Goal: Task Accomplishment & Management: Use online tool/utility

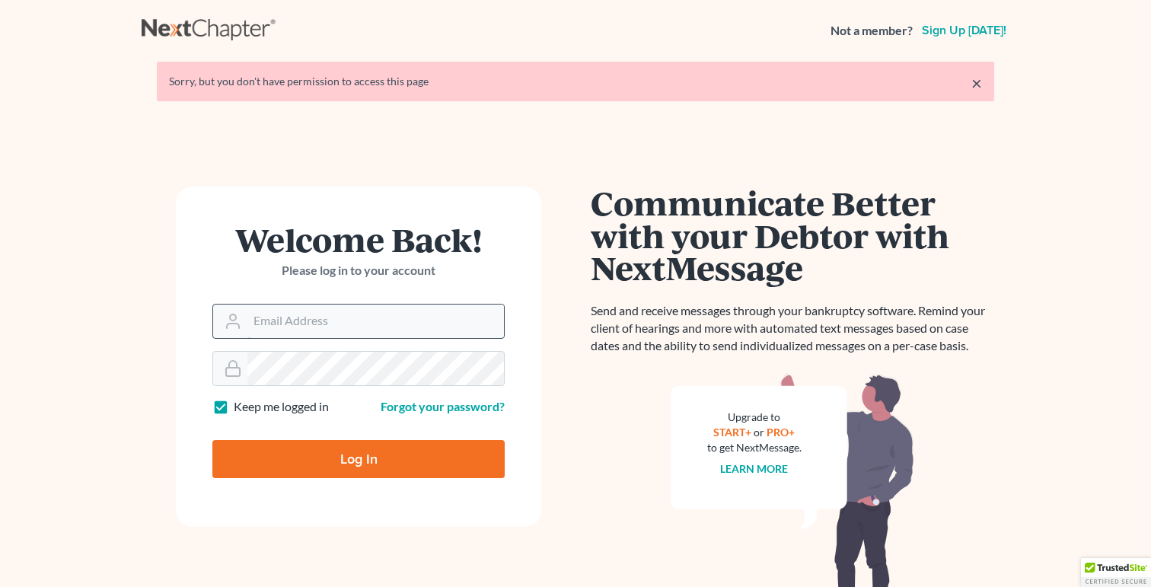
click at [282, 336] on input "Email Address" at bounding box center [375, 320] width 256 height 33
type input "[PERSON_NAME][EMAIL_ADDRESS][DOMAIN_NAME]"
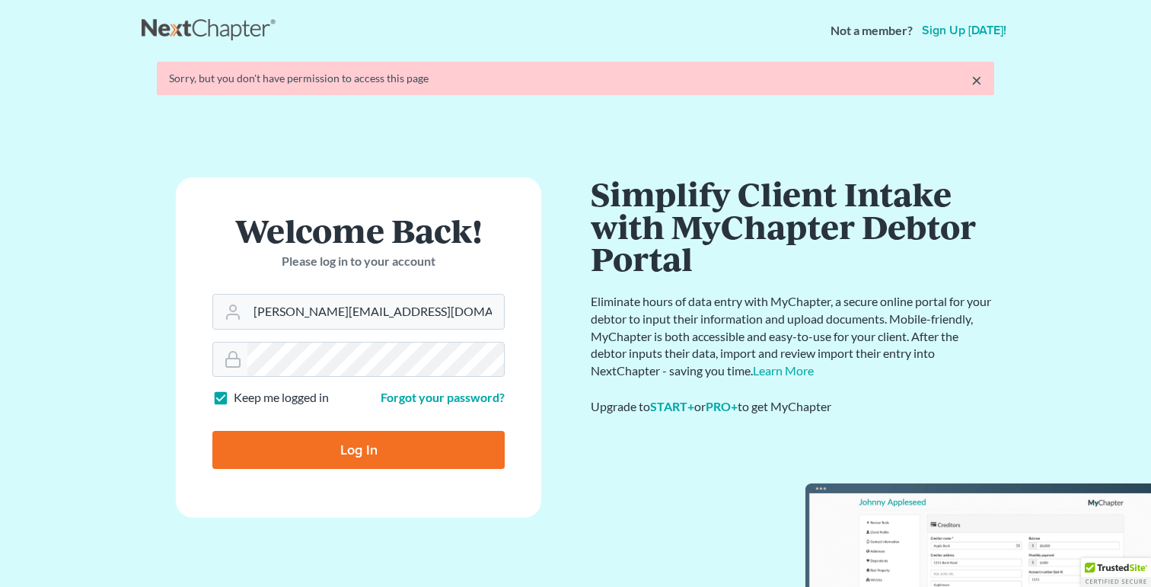
click at [423, 463] on form "Welcome Back! Please log in to your account Email Address [PERSON_NAME][EMAIL_A…" at bounding box center [358, 347] width 365 height 340
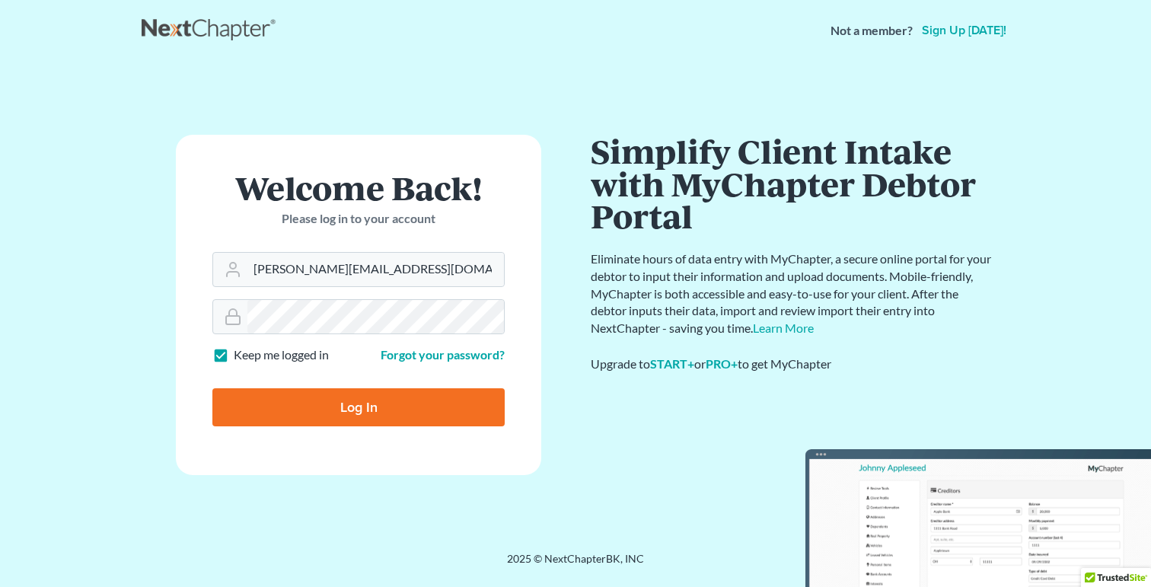
click at [413, 416] on input "Log In" at bounding box center [358, 407] width 292 height 38
type input "Thinking..."
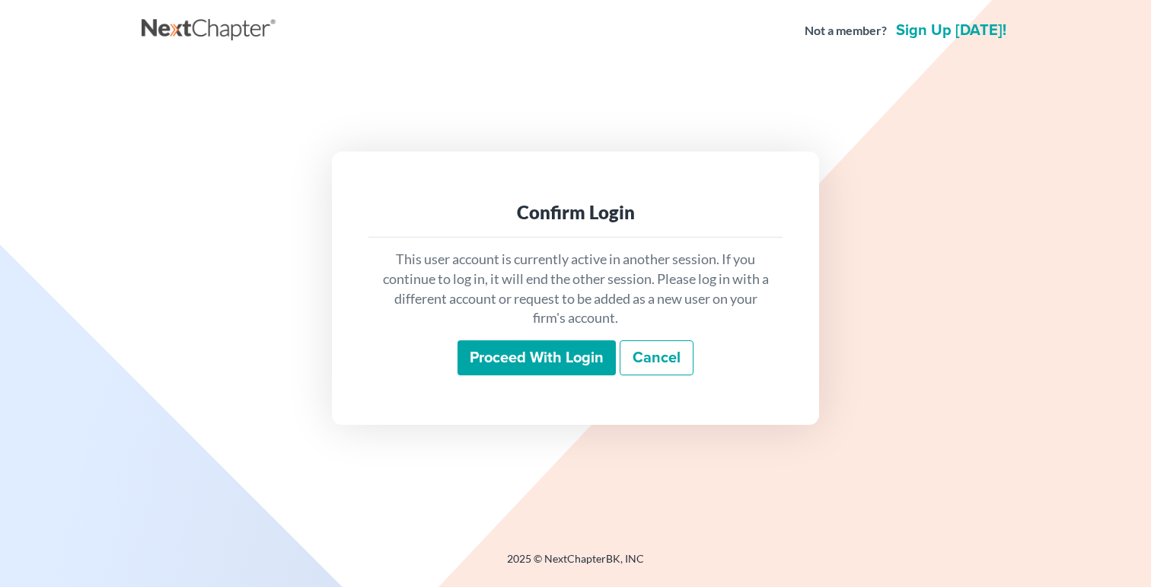
click at [547, 361] on input "Proceed with login" at bounding box center [536, 357] width 158 height 35
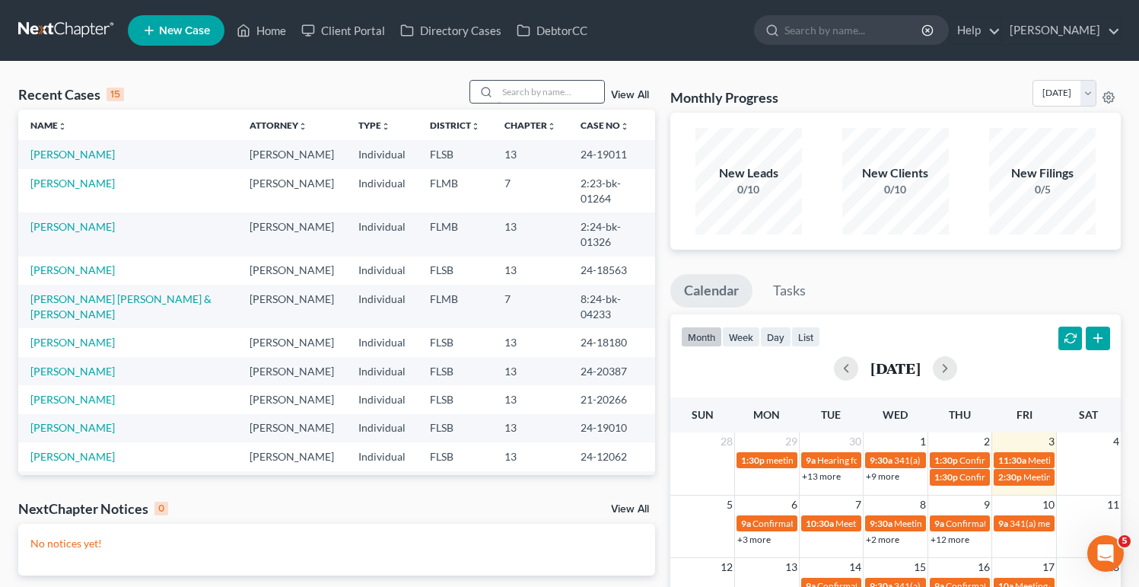
click at [537, 90] on input "search" at bounding box center [551, 92] width 107 height 22
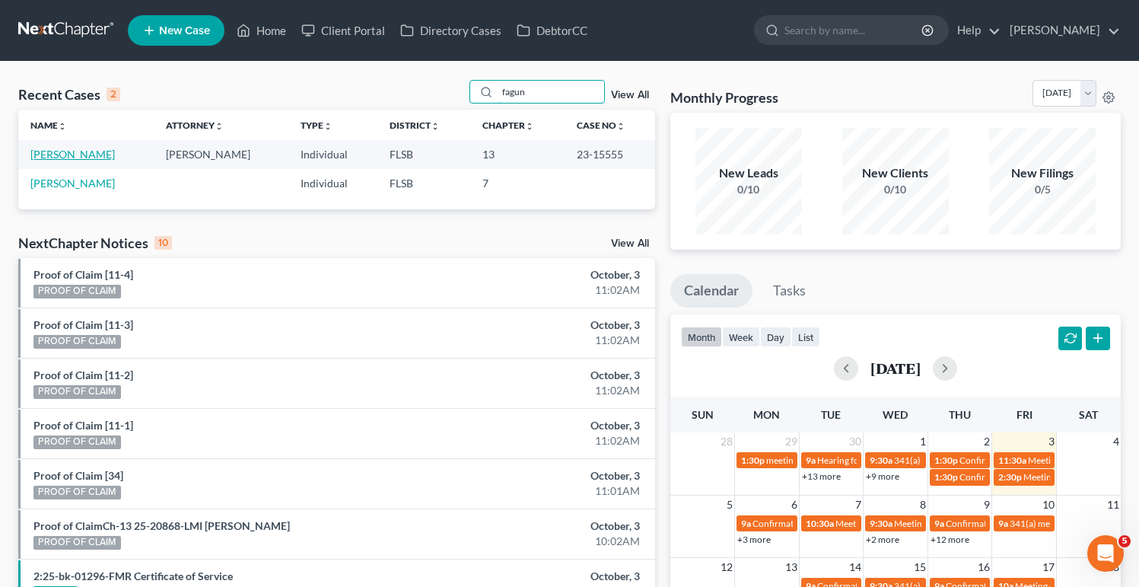
type input "fagun"
click at [78, 149] on link "Fagundez, Ivan" at bounding box center [72, 154] width 84 height 13
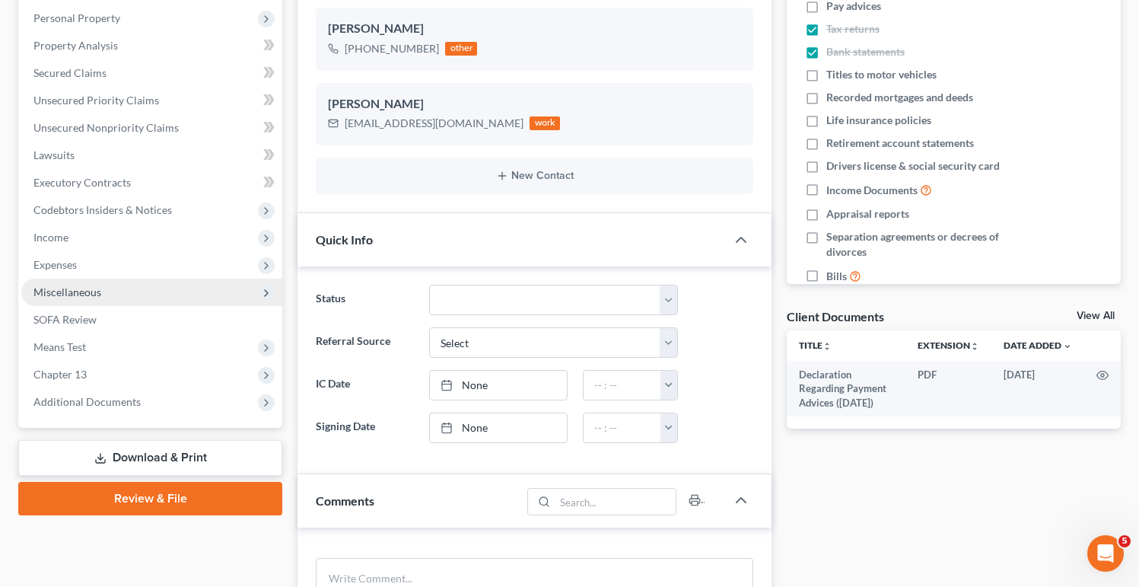
scroll to position [288, 0]
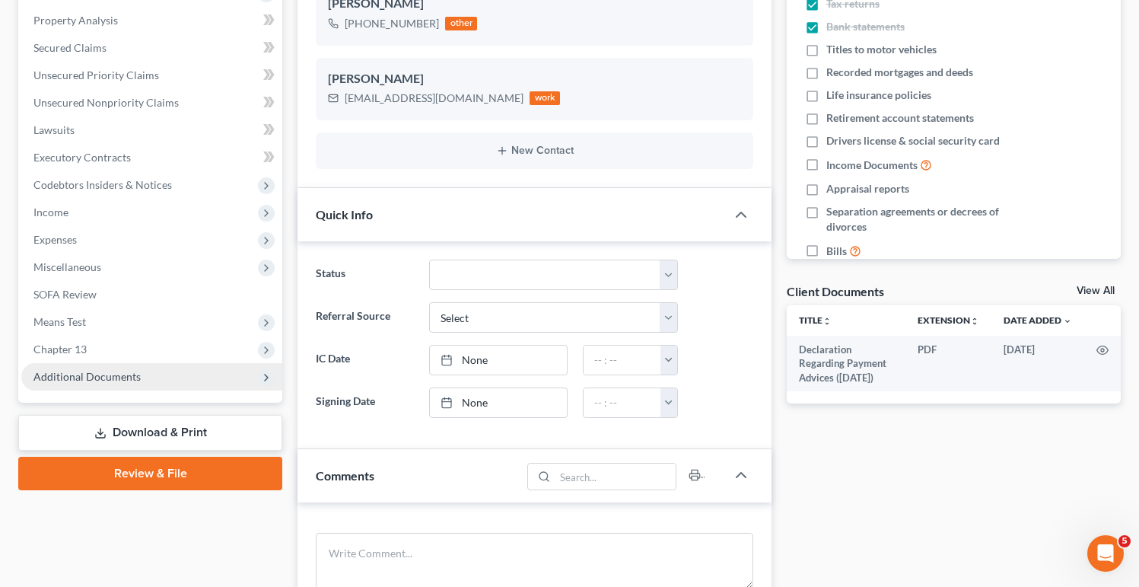
click at [98, 379] on span "Additional Documents" at bounding box center [86, 376] width 107 height 13
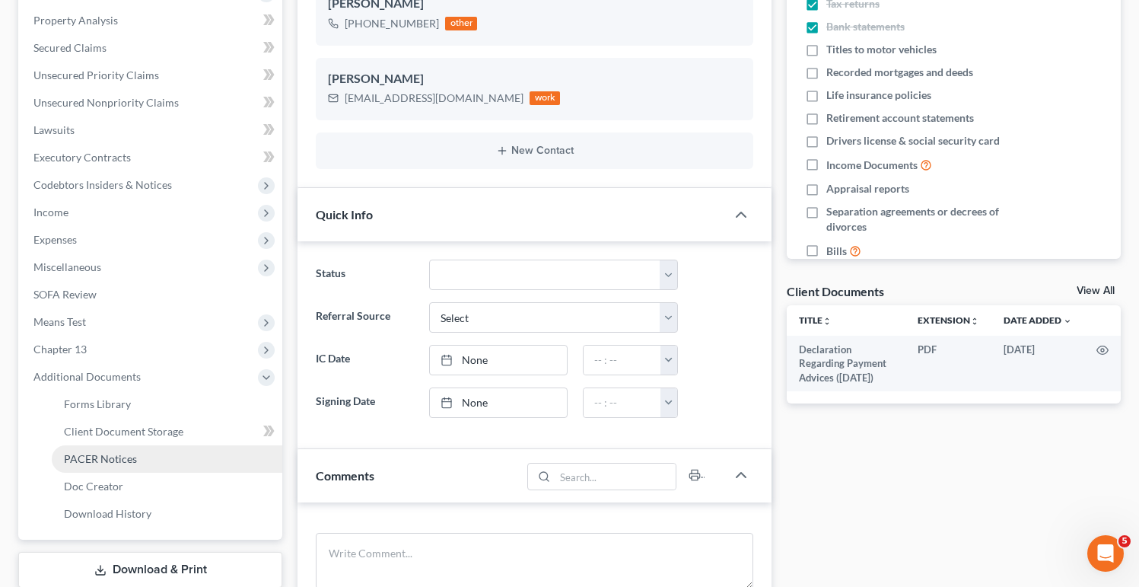
click at [97, 459] on span "PACER Notices" at bounding box center [100, 458] width 73 height 13
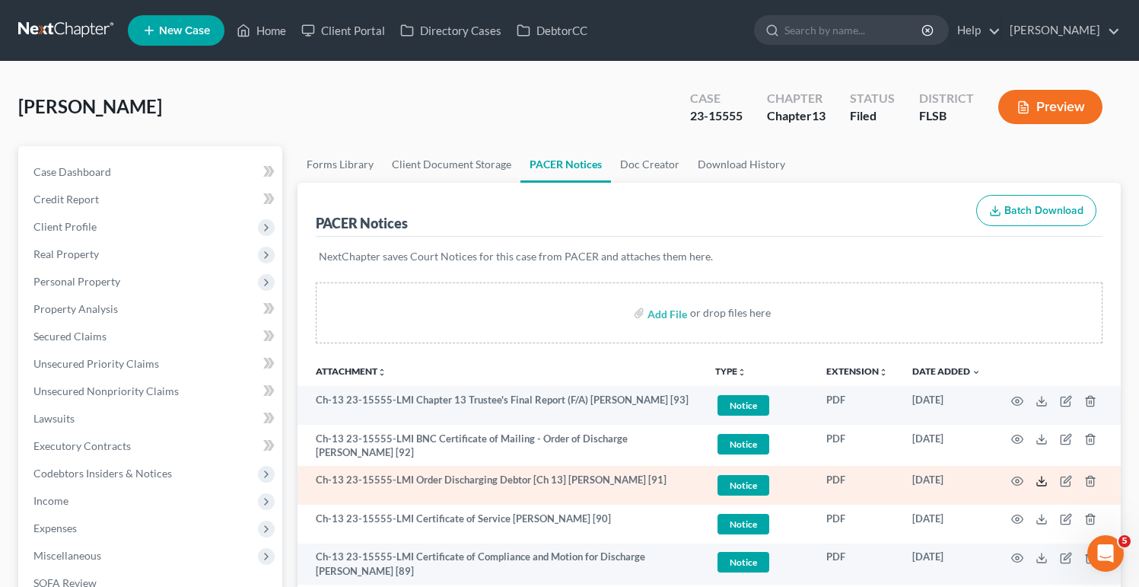
click at [1040, 484] on icon at bounding box center [1041, 484] width 9 height 3
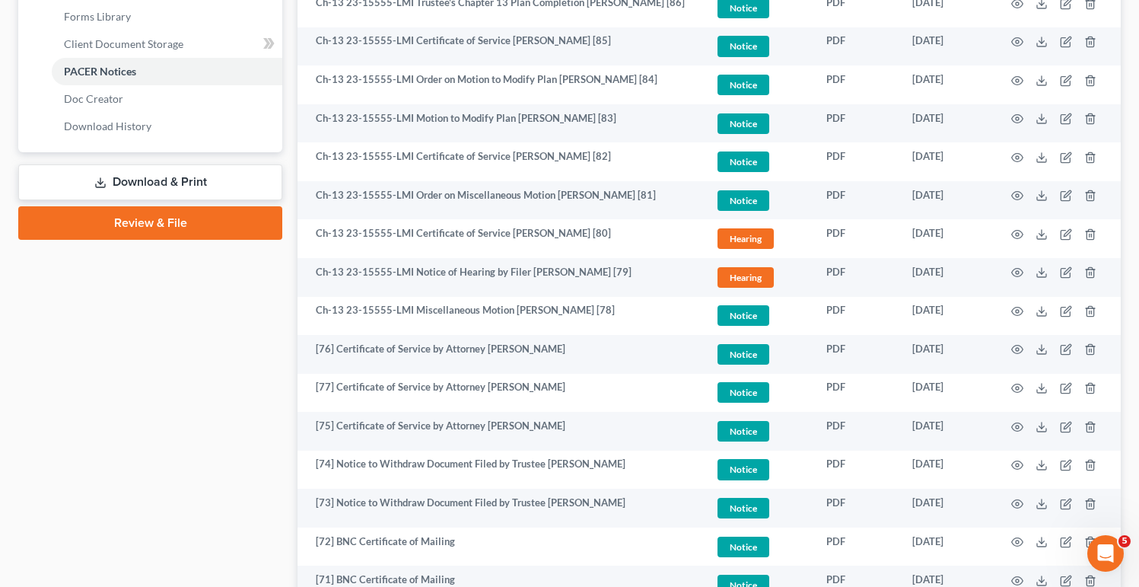
scroll to position [704, 0]
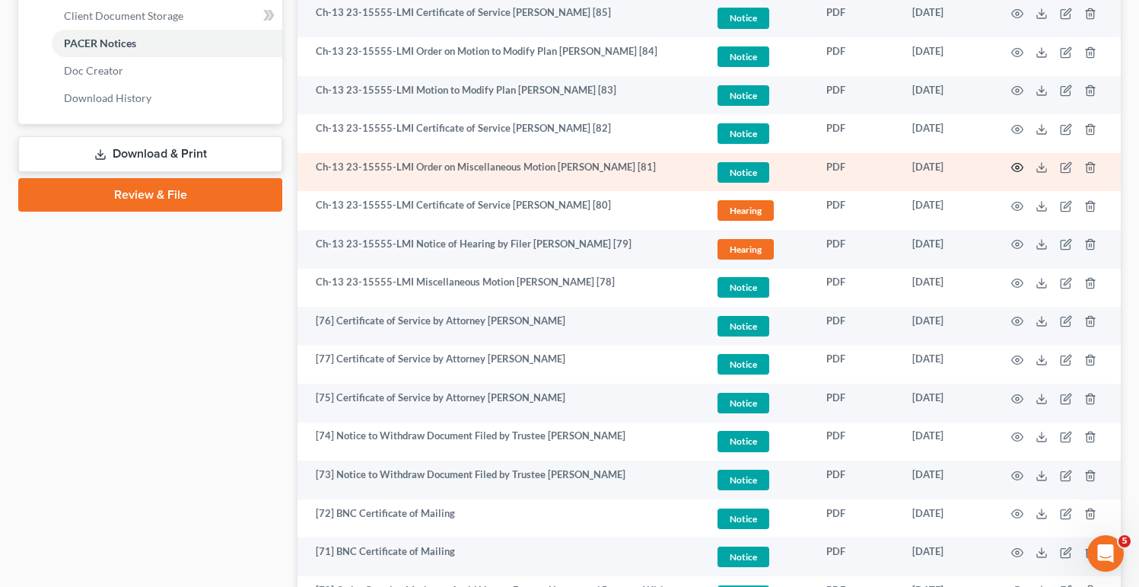
click at [1015, 168] on icon "button" at bounding box center [1017, 167] width 12 height 12
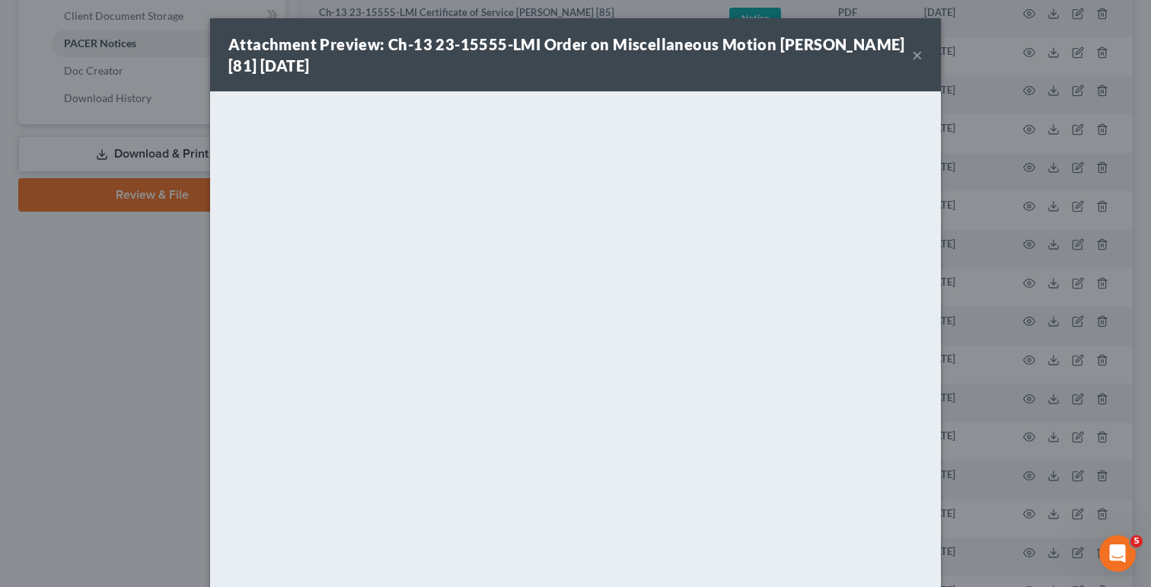
click at [912, 58] on button "×" at bounding box center [917, 55] width 11 height 18
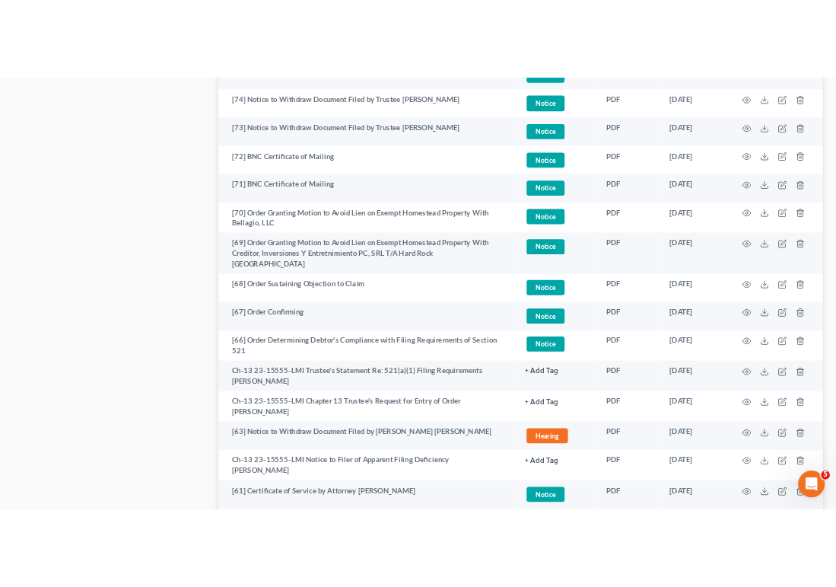
scroll to position [1112, 0]
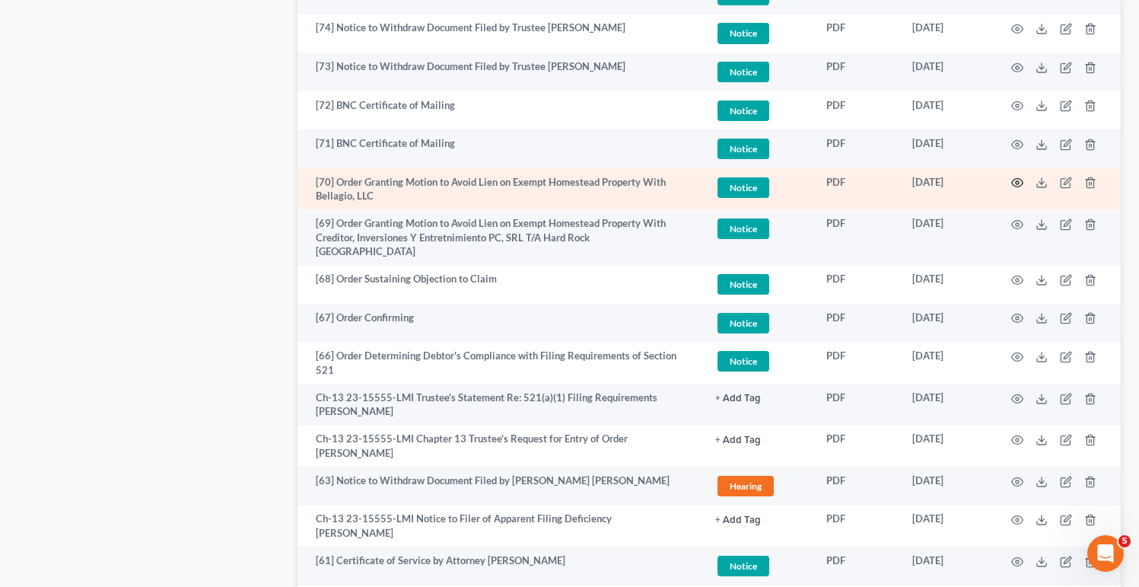
click at [1018, 181] on circle "button" at bounding box center [1017, 182] width 3 height 3
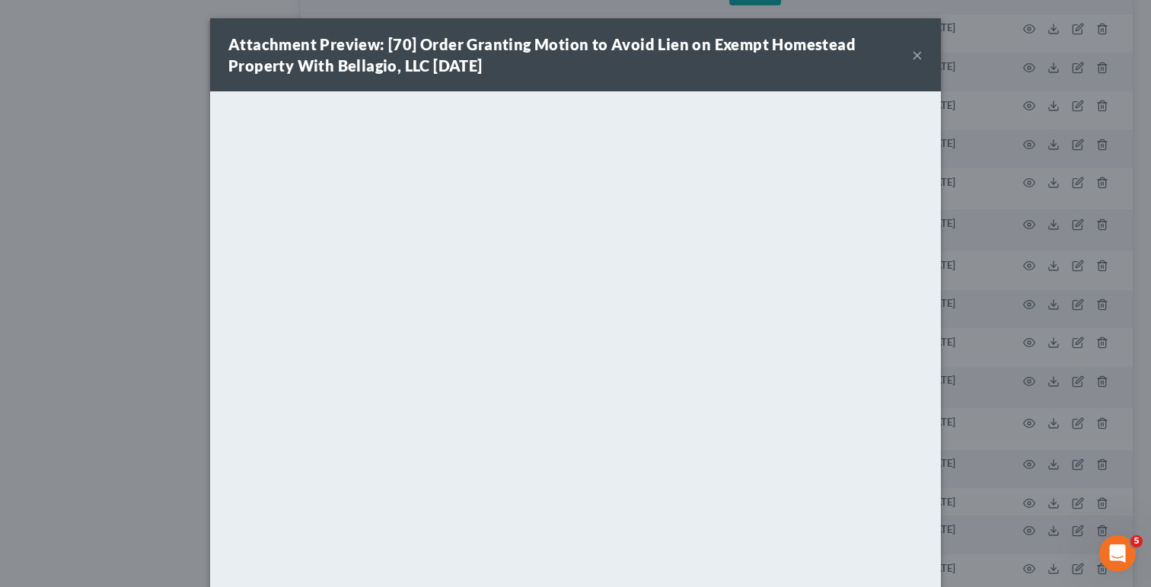
click at [912, 53] on button "×" at bounding box center [917, 55] width 11 height 18
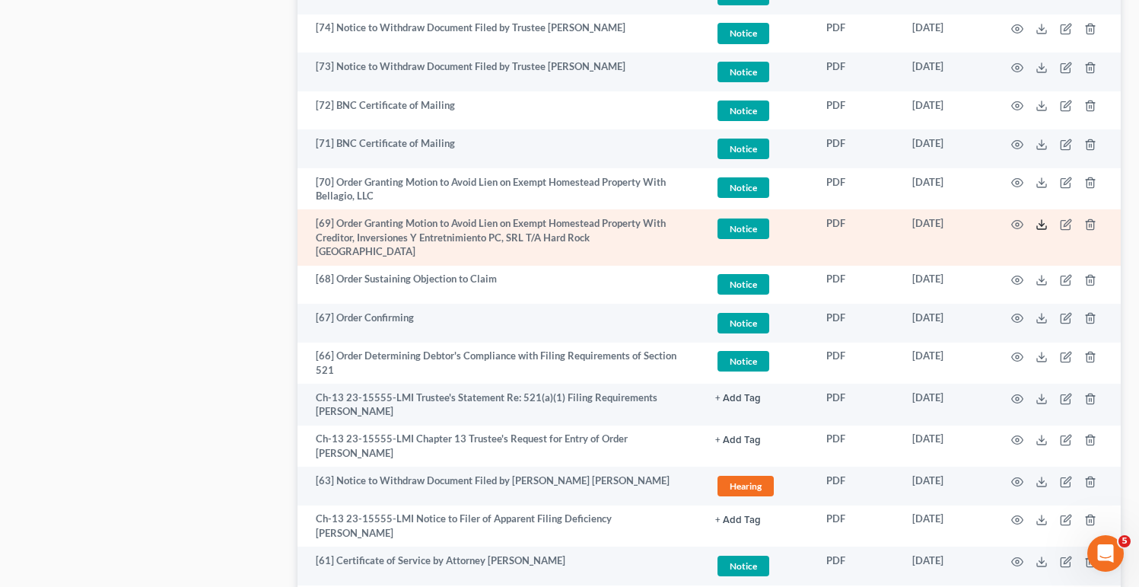
click at [1040, 228] on icon at bounding box center [1041, 227] width 9 height 3
